Goal: Navigation & Orientation: Find specific page/section

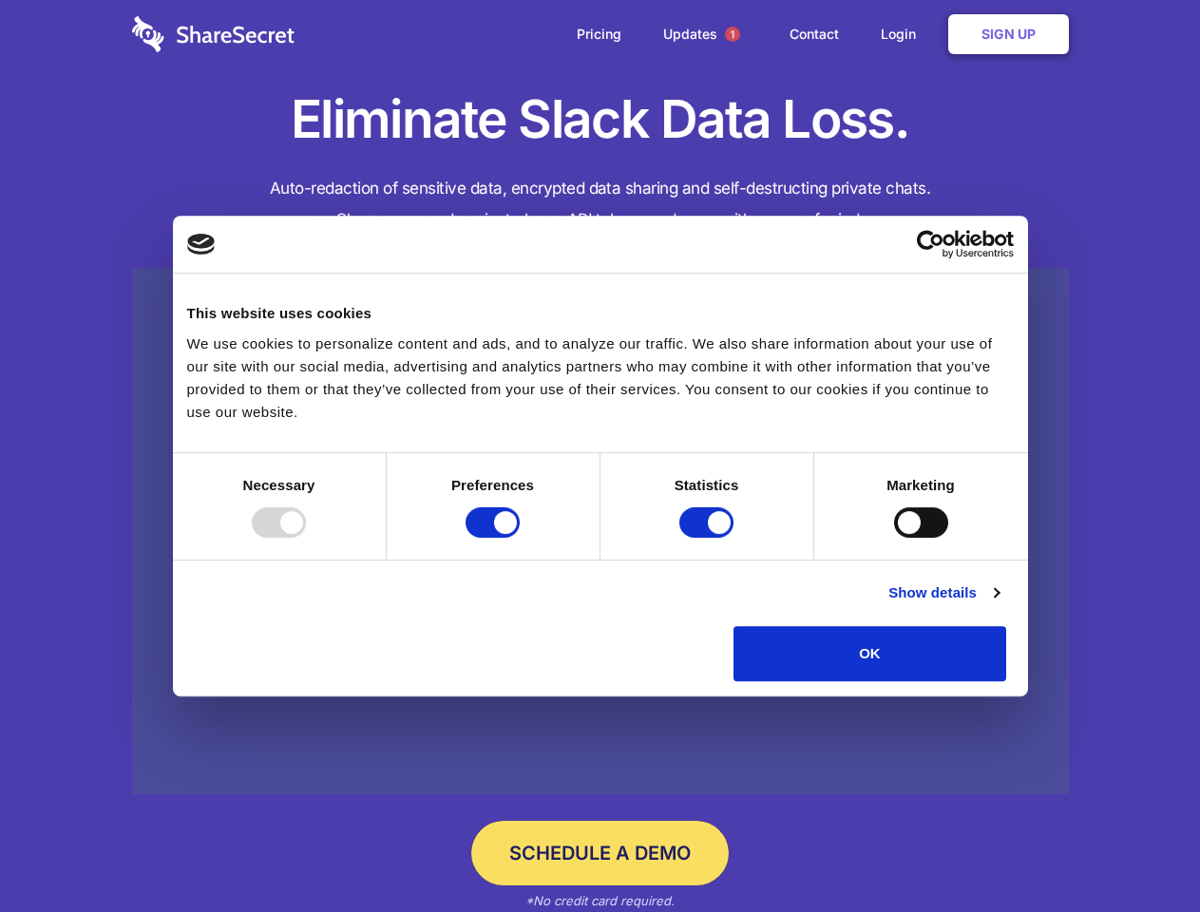
click at [306, 538] on div at bounding box center [279, 523] width 54 height 30
click at [520, 538] on input "Preferences" at bounding box center [493, 523] width 54 height 30
checkbox input "false"
click at [709, 538] on input "Statistics" at bounding box center [707, 523] width 54 height 30
checkbox input "false"
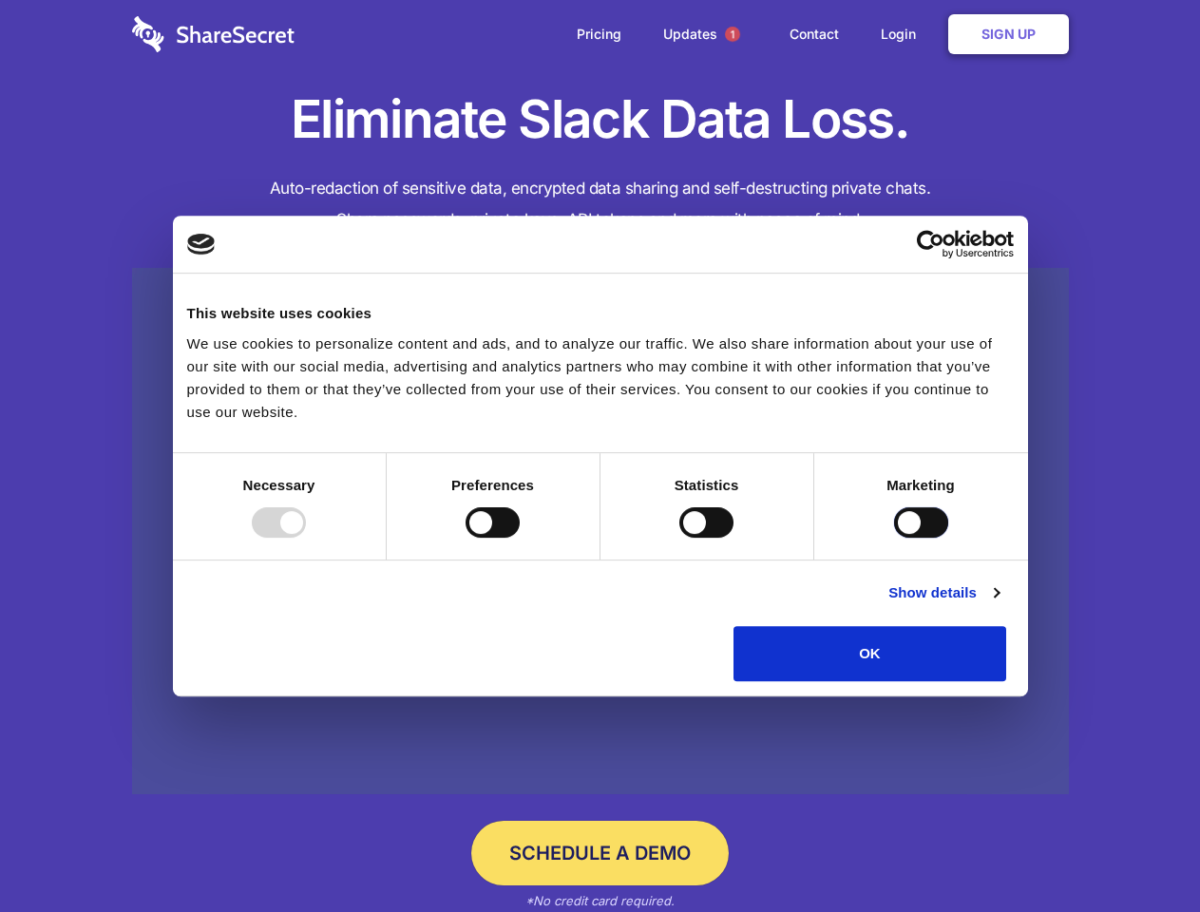
click at [894, 538] on input "Marketing" at bounding box center [921, 523] width 54 height 30
checkbox input "true"
click at [999, 605] on link "Show details" at bounding box center [944, 593] width 110 height 23
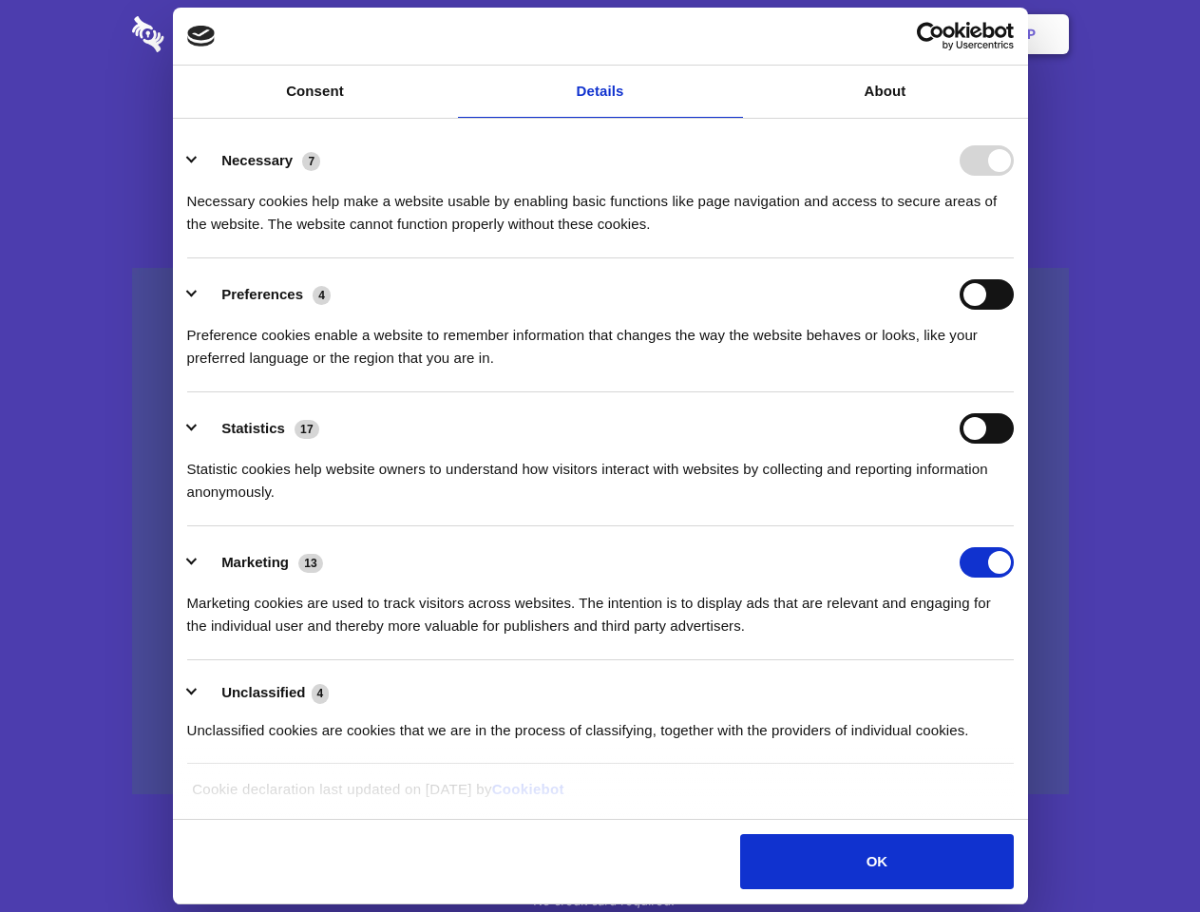
click at [1014, 370] on div "Preference cookies enable a website to remember information that changes the wa…" at bounding box center [600, 340] width 827 height 60
click at [732, 34] on span "1" at bounding box center [732, 34] width 15 height 15
